Goal: Information Seeking & Learning: Learn about a topic

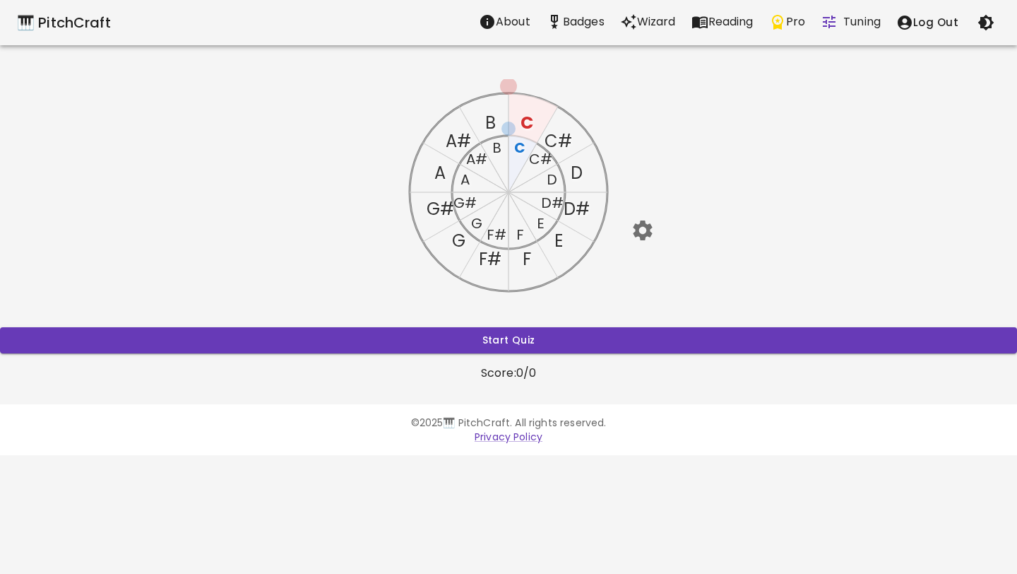
click at [624, 230] on icon "button" at bounding box center [642, 230] width 19 height 20
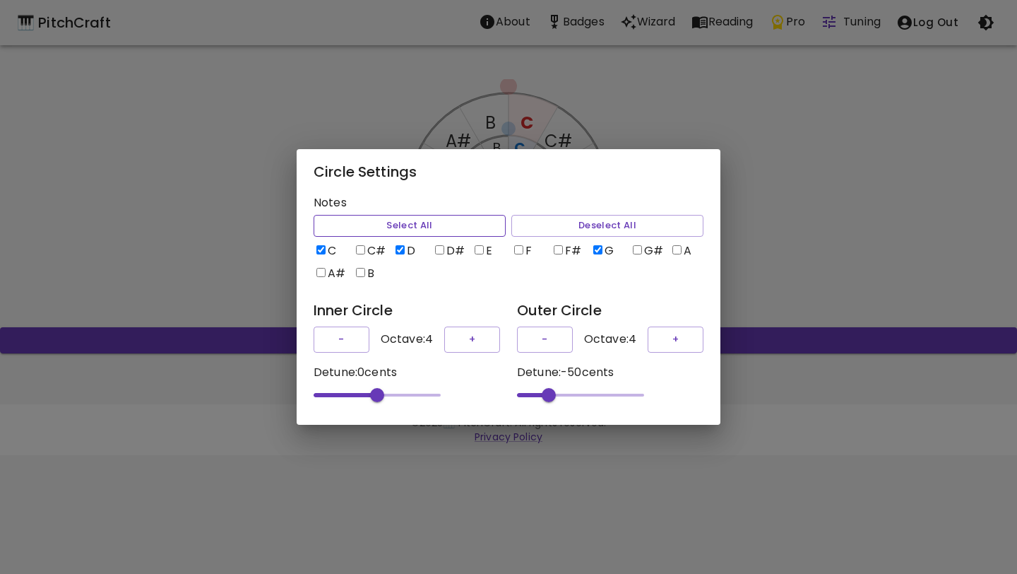
click at [473, 222] on button "Select All" at bounding box center [410, 226] width 192 height 22
checkbox input "true"
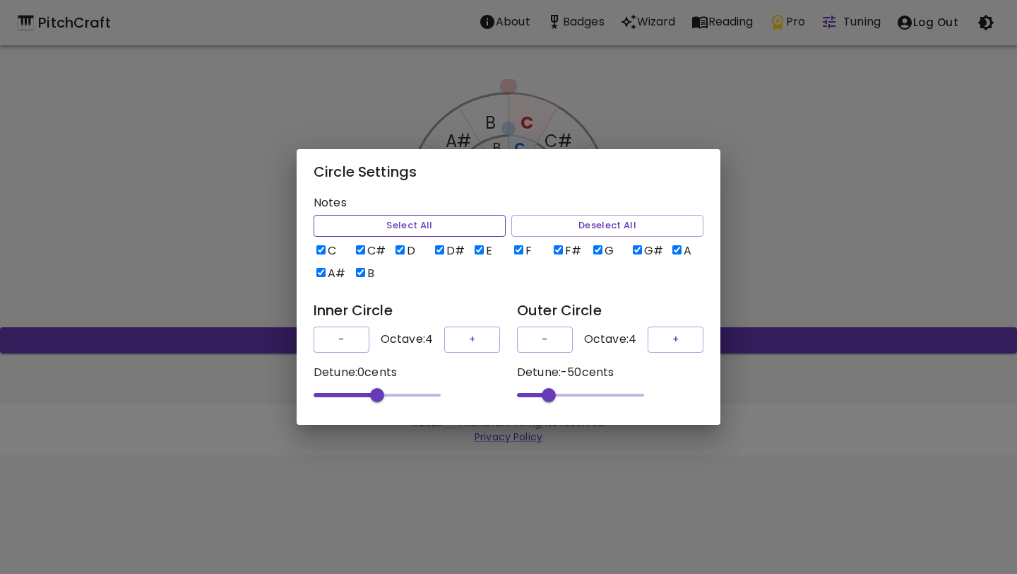
checkbox input "true"
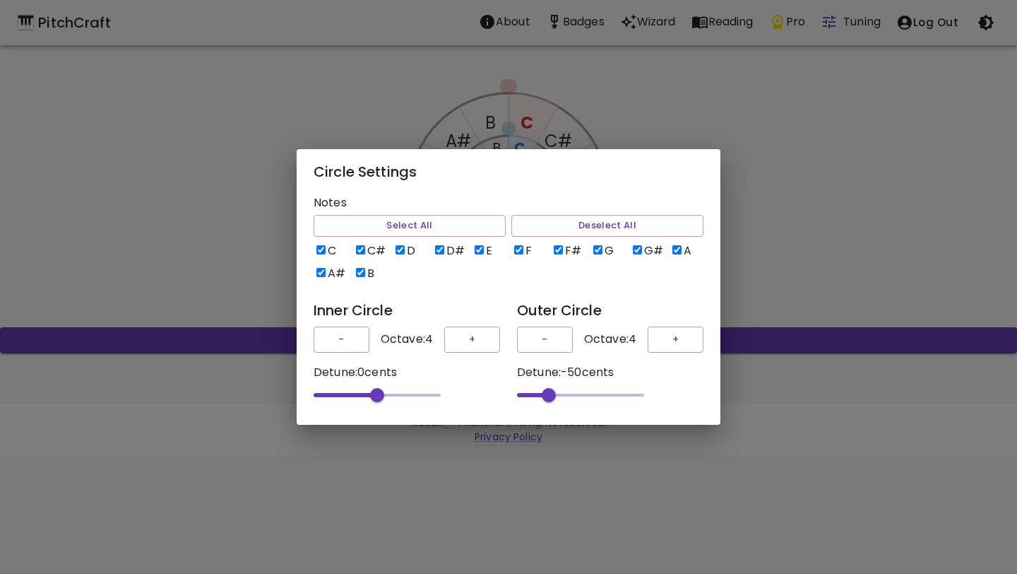
click at [624, 241] on div "Circle Settings Notes Select All Deselect All C C# D D# E F F# G G# A A# B Inne…" at bounding box center [508, 287] width 1017 height 574
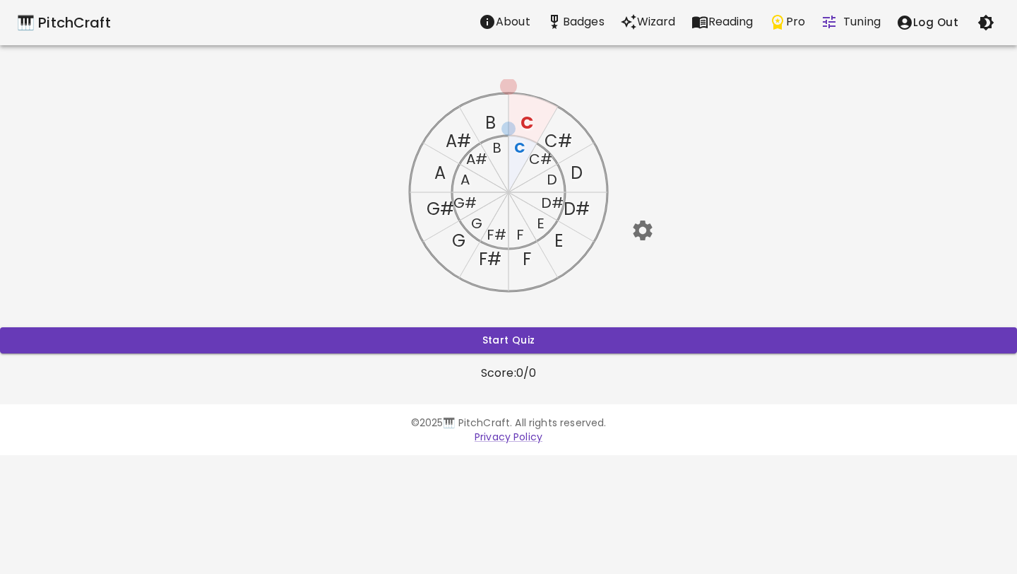
click at [518, 231] on text "F" at bounding box center [520, 235] width 8 height 20
click at [542, 220] on text "E" at bounding box center [541, 223] width 8 height 20
click at [520, 150] on text "C" at bounding box center [519, 148] width 11 height 20
click at [540, 162] on text "C#" at bounding box center [540, 159] width 23 height 20
click at [547, 173] on icon "C C# D D# E F F# G G# A A# B C C# D D# E F F# G G# A A# B" at bounding box center [509, 192] width 226 height 226
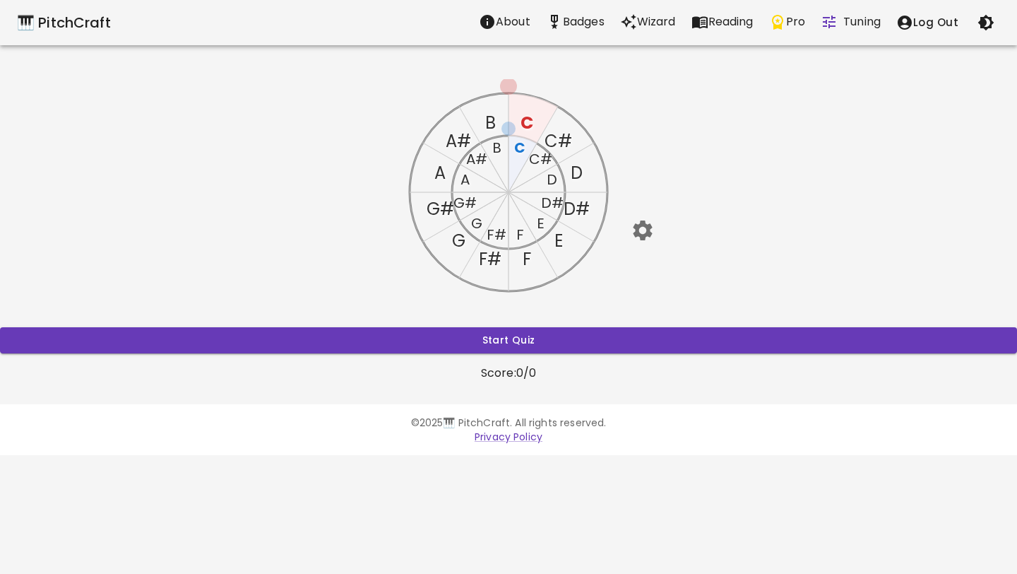
click at [547, 174] on text "D" at bounding box center [552, 180] width 11 height 20
click at [547, 201] on text "D#" at bounding box center [552, 203] width 23 height 20
click at [542, 225] on text "E" at bounding box center [541, 223] width 8 height 20
click at [521, 148] on text "C" at bounding box center [519, 148] width 11 height 20
click at [624, 152] on div "C C# D D# E F F# G G# A A# B C C# D D# E F F# G G# A A# B Start Quiz Score: 0 /…" at bounding box center [508, 230] width 1017 height 302
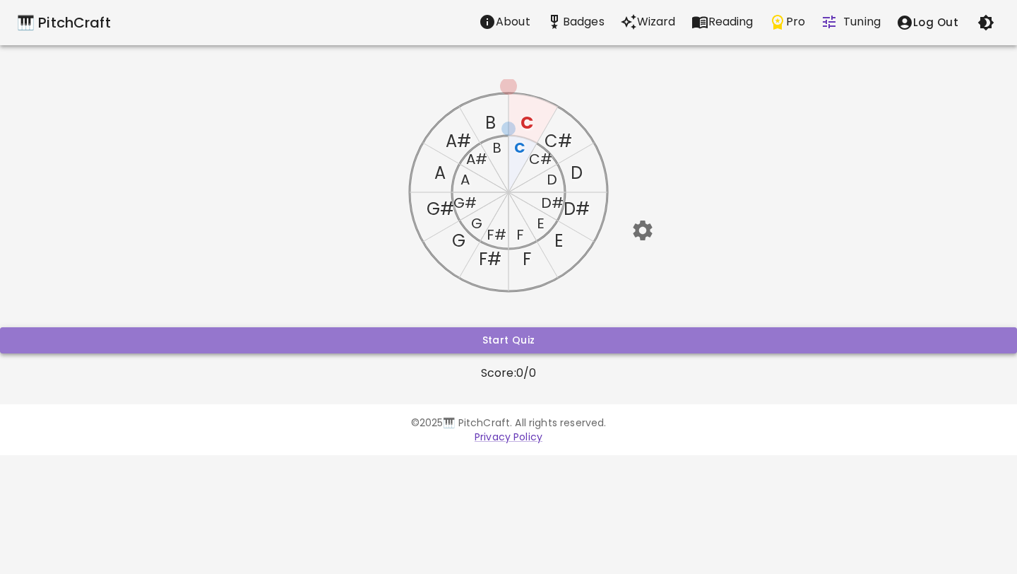
click at [541, 345] on button "Start Quiz" at bounding box center [508, 340] width 1017 height 26
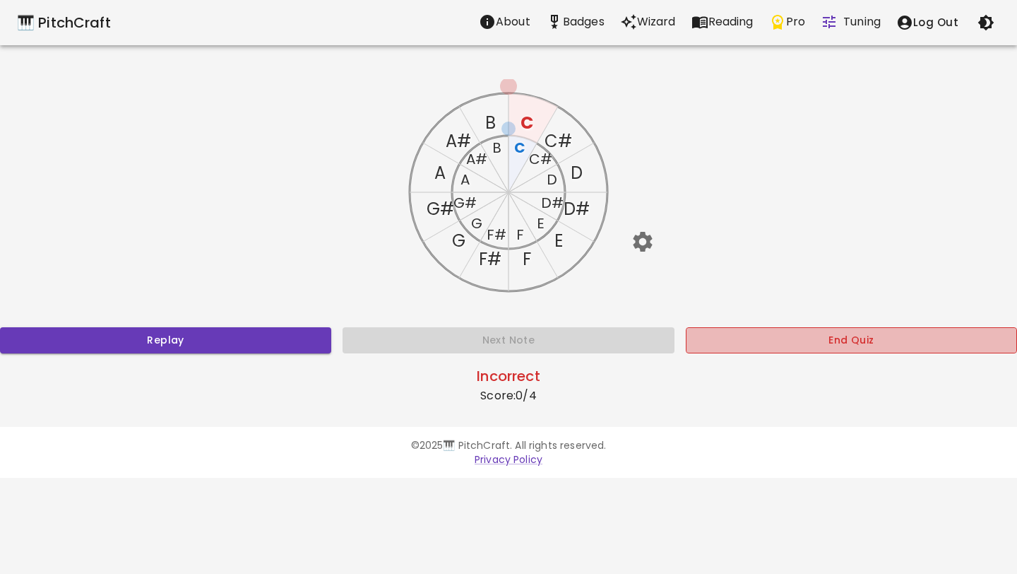
click at [624, 343] on button "End Quiz" at bounding box center [851, 340] width 331 height 26
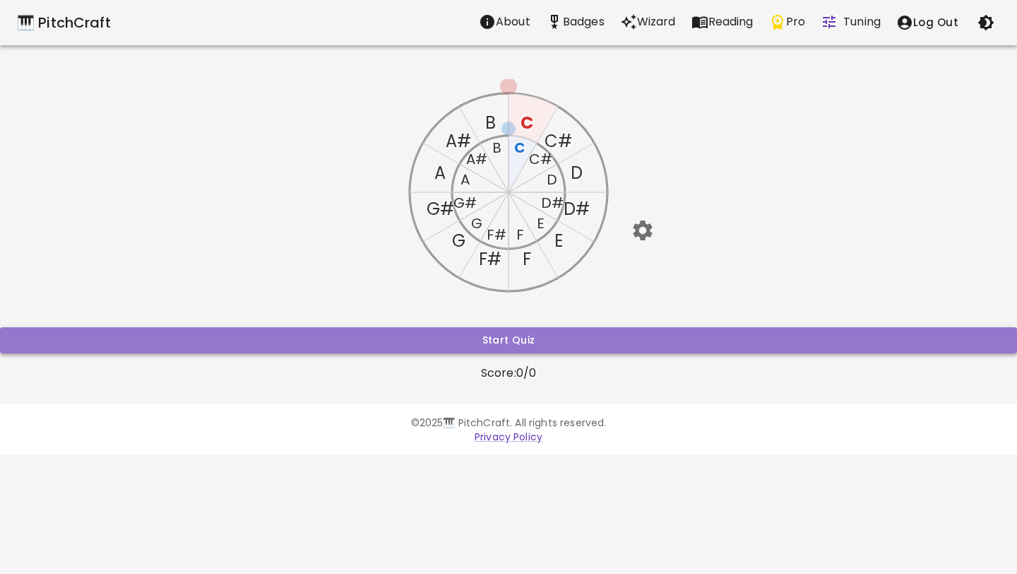
click at [624, 341] on button "Start Quiz" at bounding box center [508, 340] width 1017 height 26
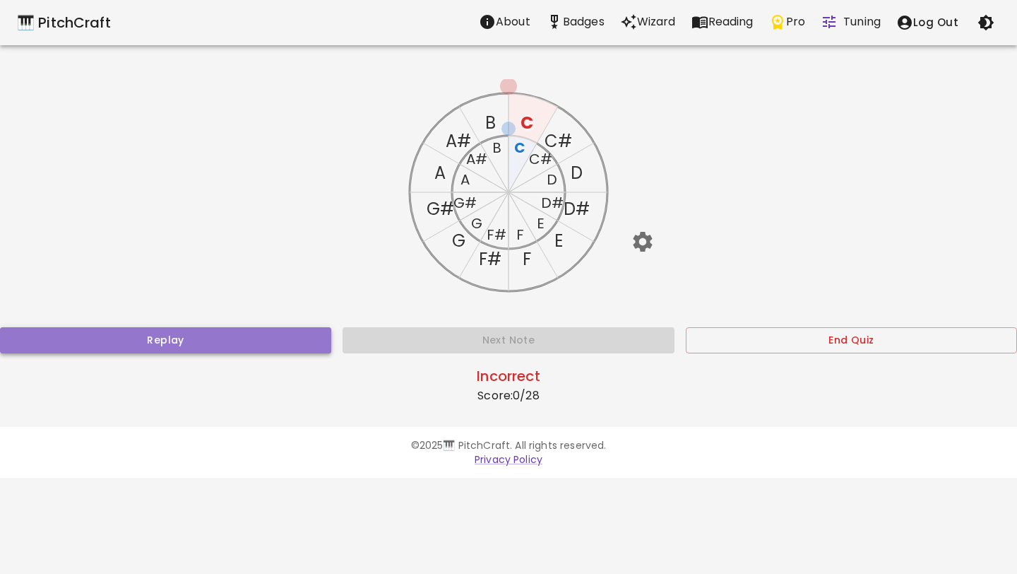
click at [285, 336] on button "Replay" at bounding box center [165, 340] width 331 height 26
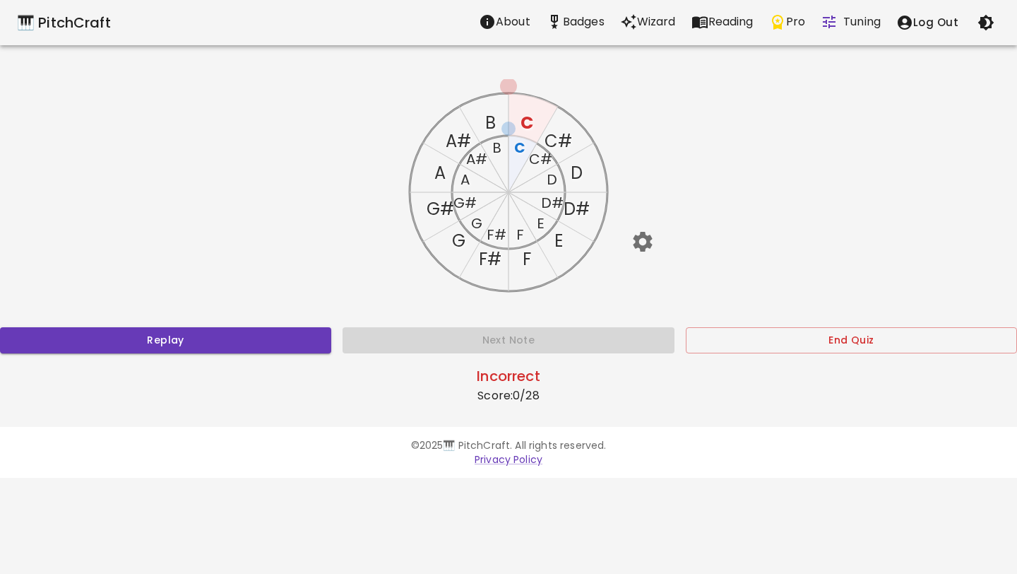
click at [542, 159] on text "C#" at bounding box center [540, 159] width 23 height 20
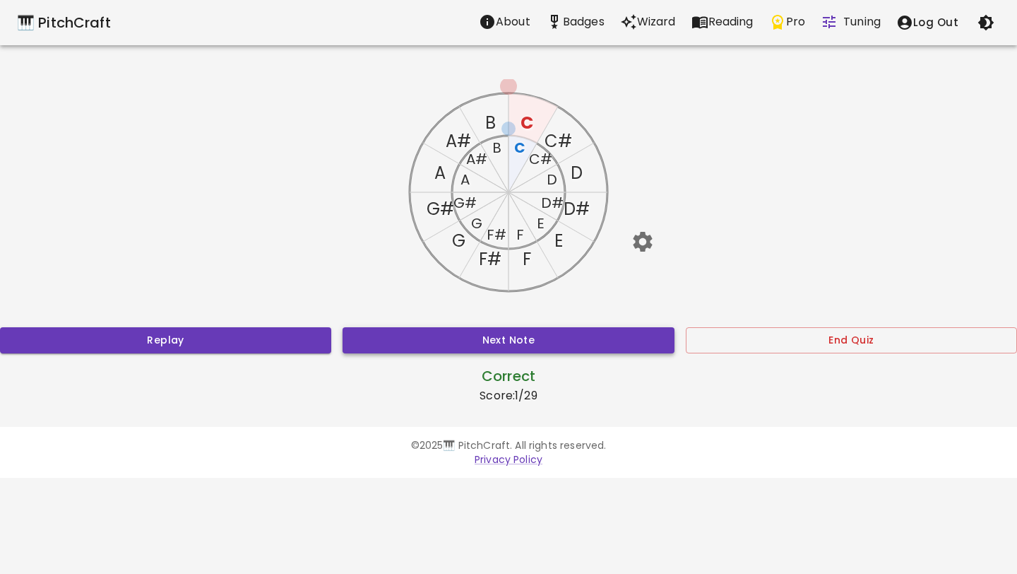
click at [523, 340] on button "Next Note" at bounding box center [508, 340] width 331 height 26
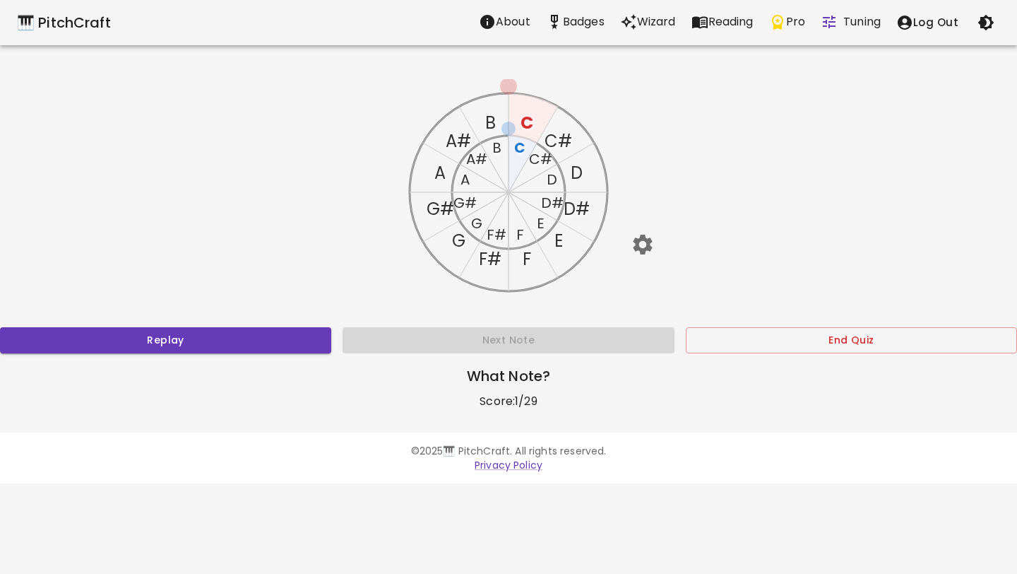
click at [539, 225] on text "E" at bounding box center [541, 223] width 8 height 20
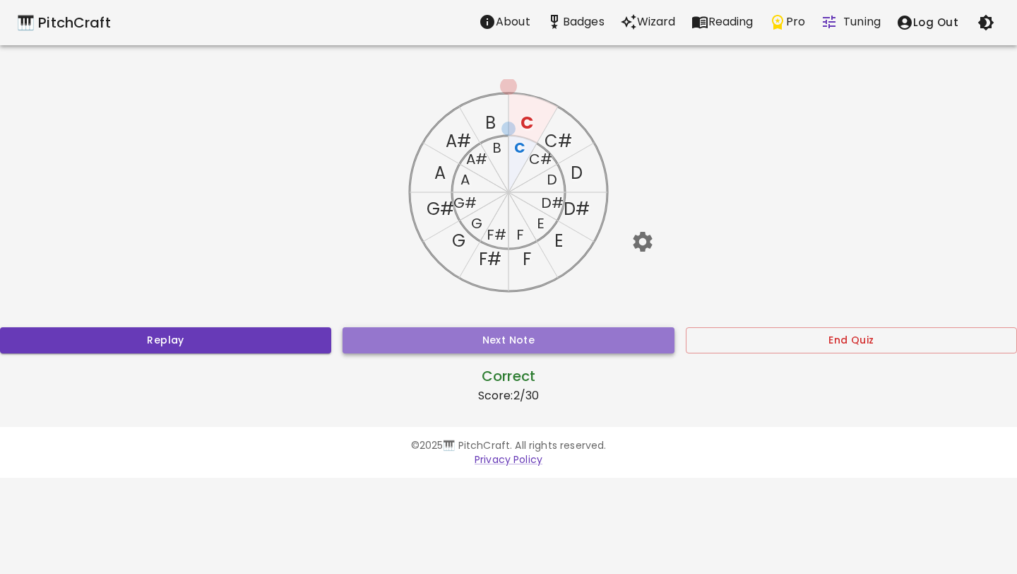
click at [518, 335] on button "Next Note" at bounding box center [508, 340] width 331 height 26
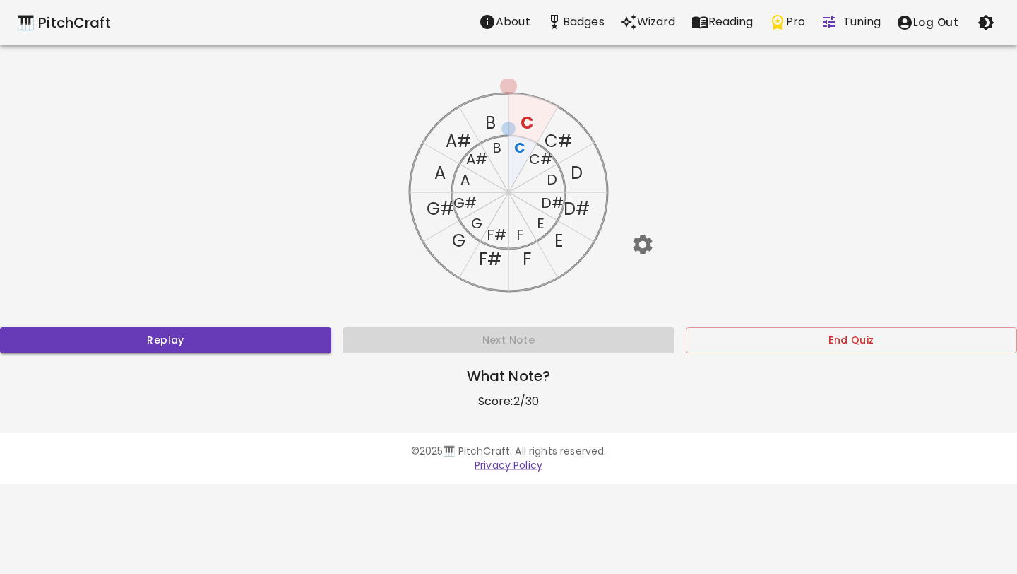
click at [466, 206] on text "G#" at bounding box center [464, 203] width 23 height 20
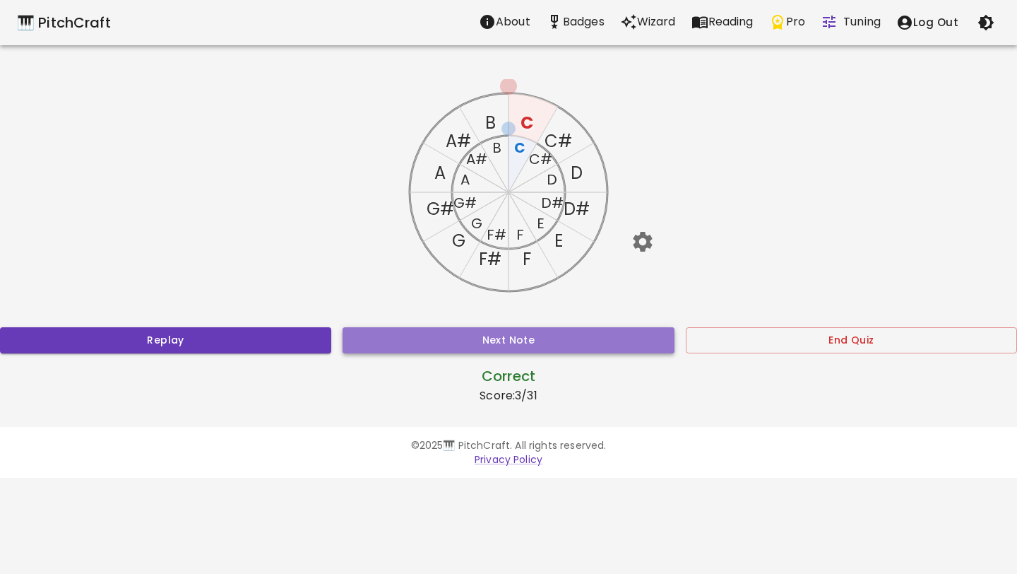
click at [511, 338] on button "Next Note" at bounding box center [508, 340] width 331 height 26
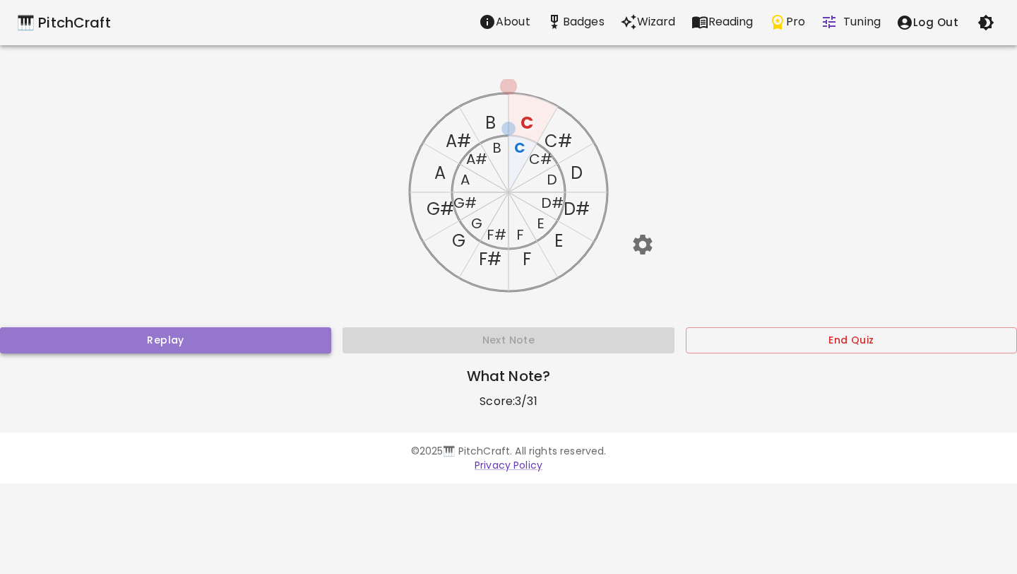
click at [274, 335] on button "Replay" at bounding box center [165, 340] width 331 height 26
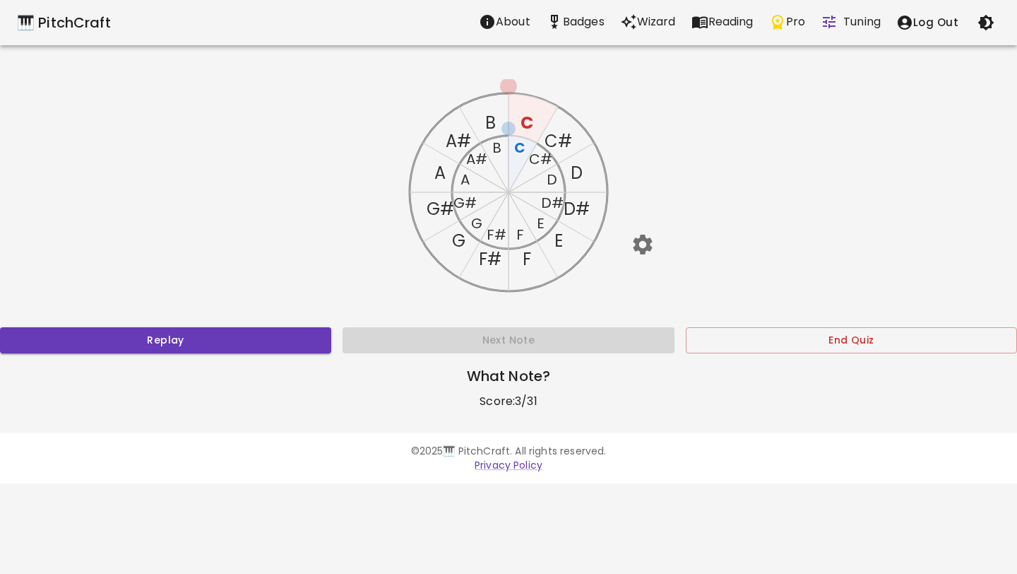
click at [578, 170] on text "D" at bounding box center [577, 172] width 12 height 23
click at [549, 207] on text "D#" at bounding box center [552, 203] width 23 height 20
click at [557, 237] on text "E" at bounding box center [558, 240] width 8 height 23
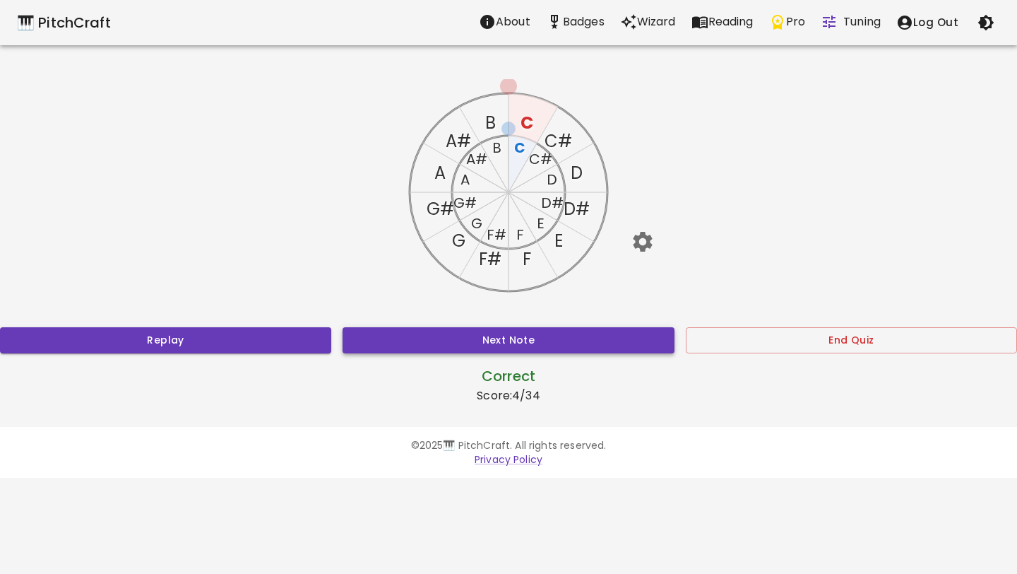
click at [536, 345] on button "Next Note" at bounding box center [508, 340] width 331 height 26
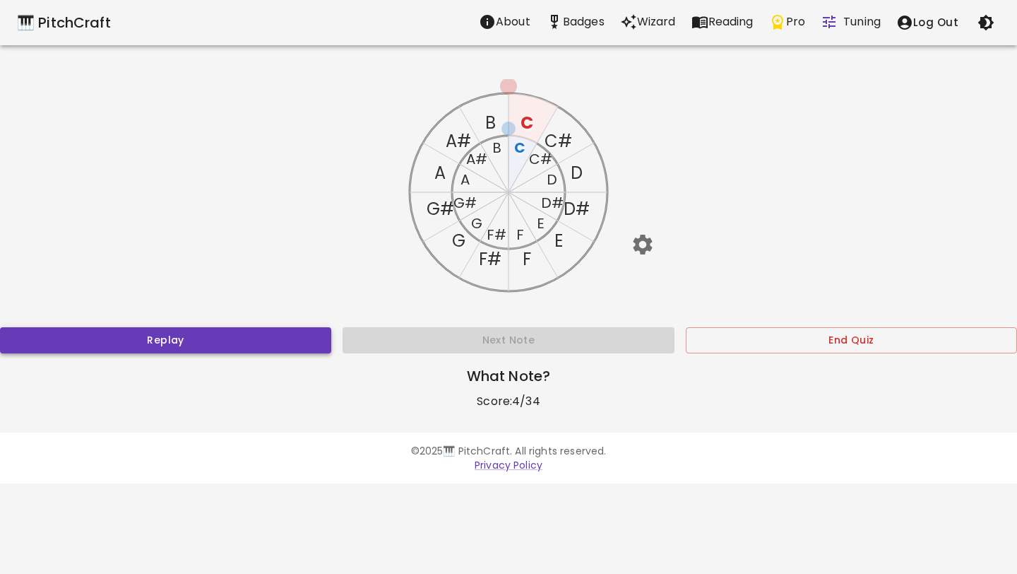
click at [297, 351] on button "Replay" at bounding box center [165, 340] width 331 height 26
click at [460, 242] on text "G" at bounding box center [458, 240] width 13 height 23
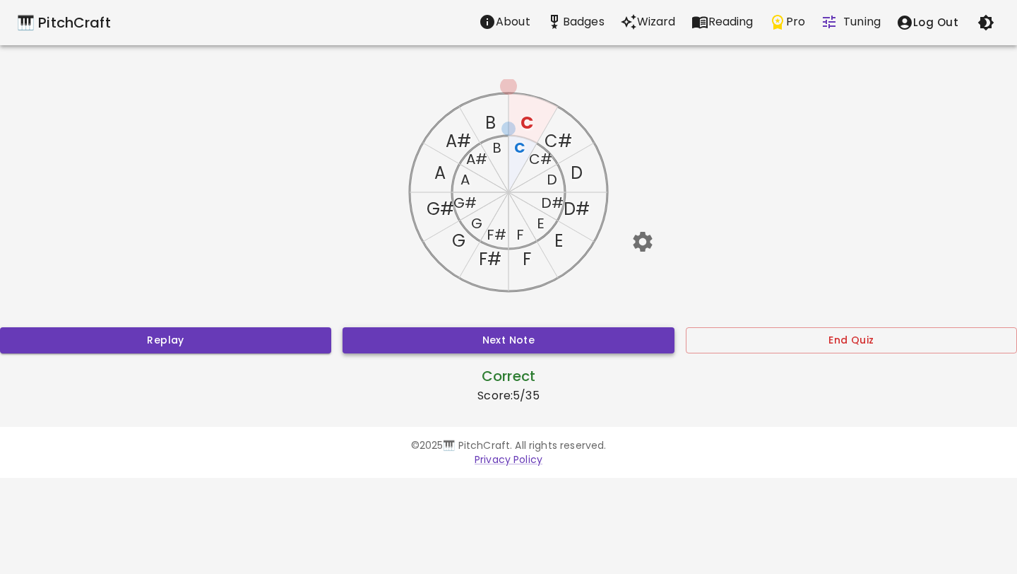
click at [500, 337] on button "Next Note" at bounding box center [508, 340] width 331 height 26
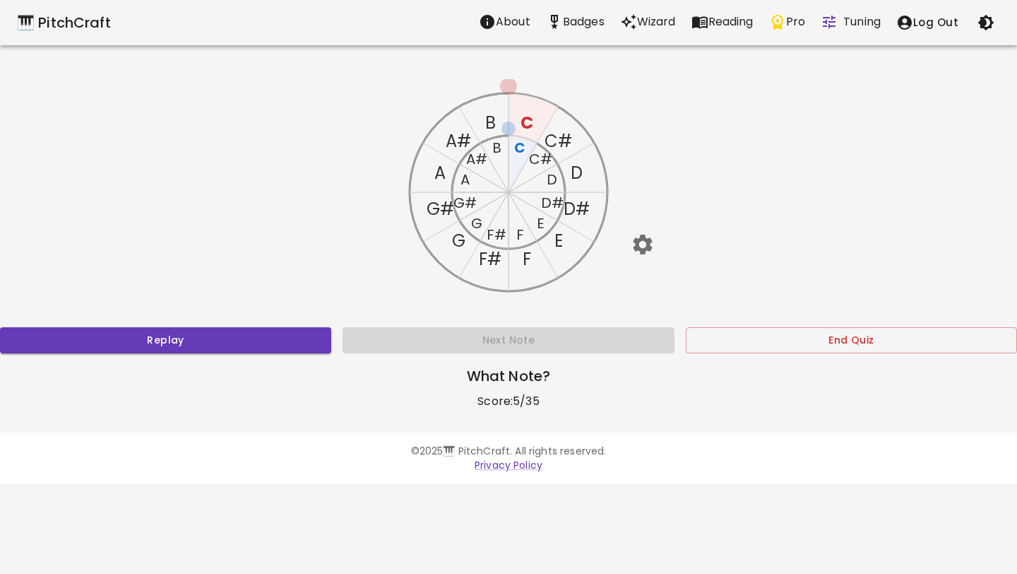
click at [468, 202] on text "G#" at bounding box center [464, 203] width 23 height 20
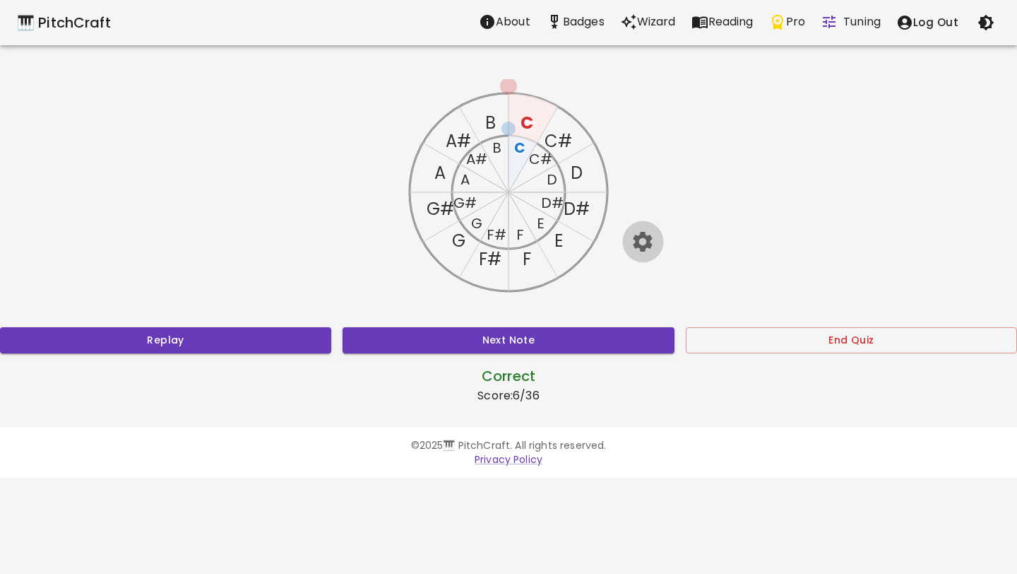
click at [624, 239] on icon "button" at bounding box center [643, 241] width 25 height 25
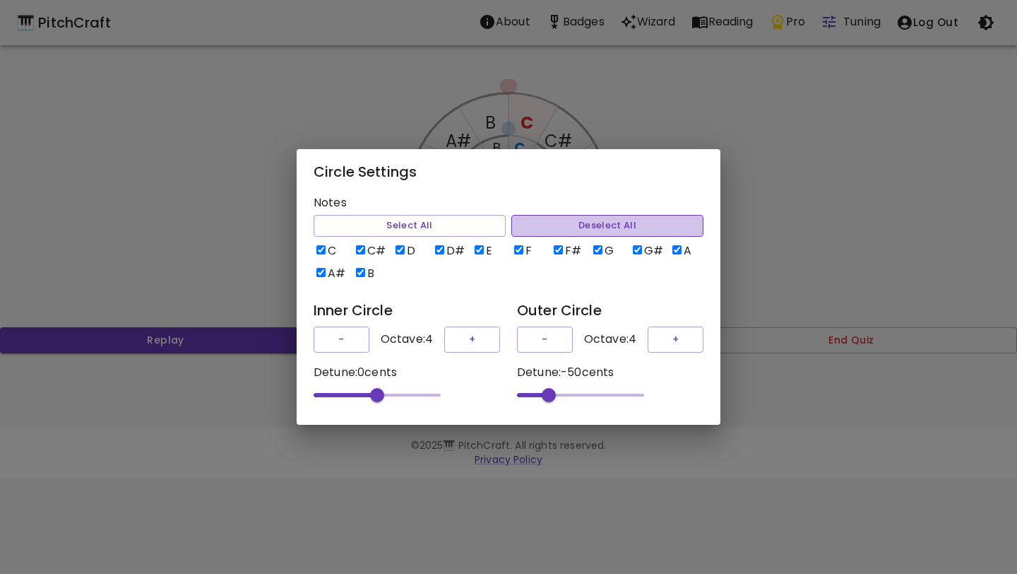
click at [527, 222] on button "Deselect All" at bounding box center [607, 226] width 192 height 22
checkbox input "false"
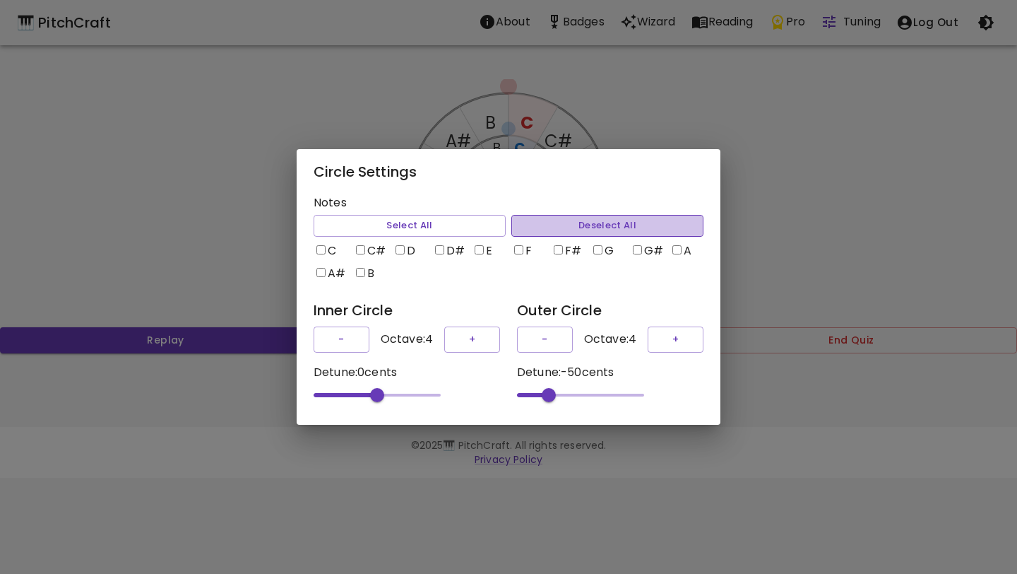
checkbox input "false"
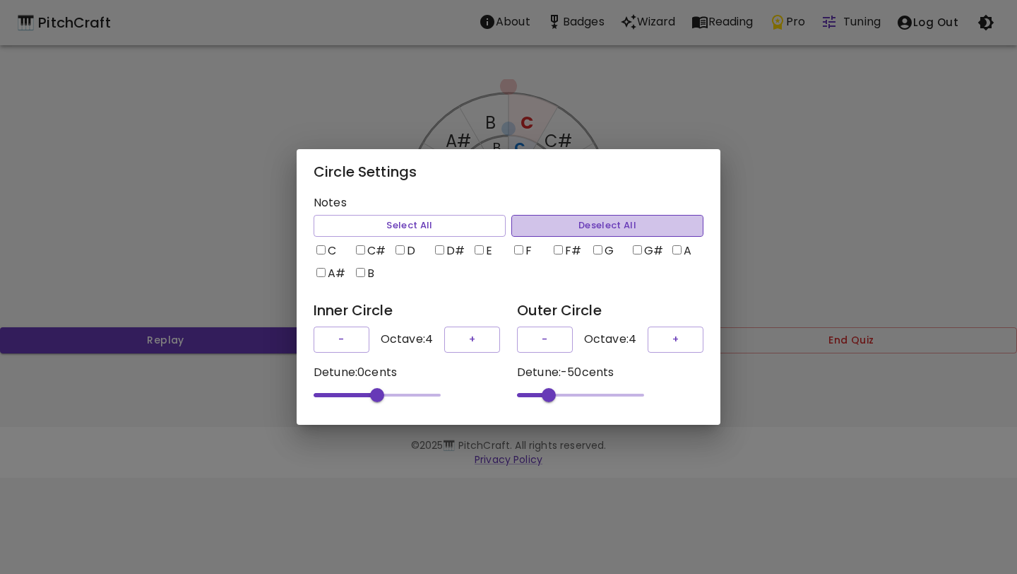
checkbox input "false"
click at [323, 245] on input "C" at bounding box center [320, 249] width 9 height 9
checkbox input "true"
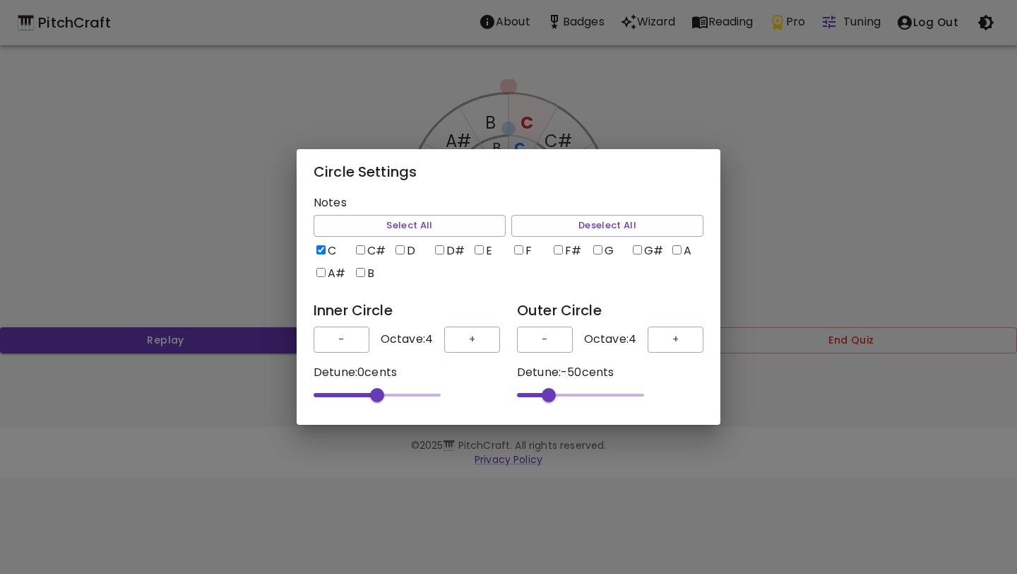
click at [405, 246] on label "D" at bounding box center [410, 250] width 34 height 17
click at [405, 246] on input "D" at bounding box center [400, 249] width 9 height 9
checkbox input "true"
